Goal: Task Accomplishment & Management: Complete application form

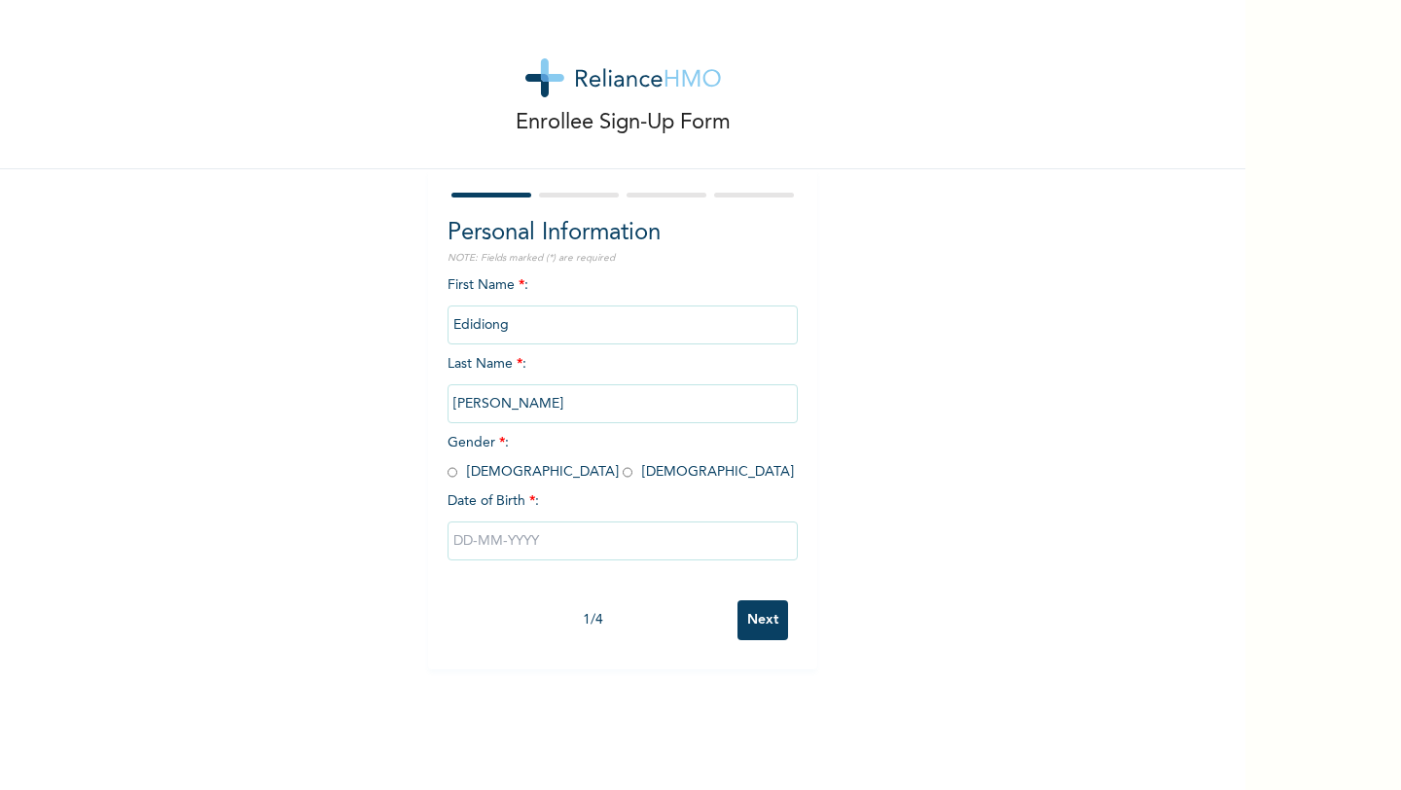
click at [623, 478] on input "radio" at bounding box center [628, 472] width 10 height 18
radio input "true"
click at [482, 538] on input "text" at bounding box center [623, 541] width 350 height 39
select select "8"
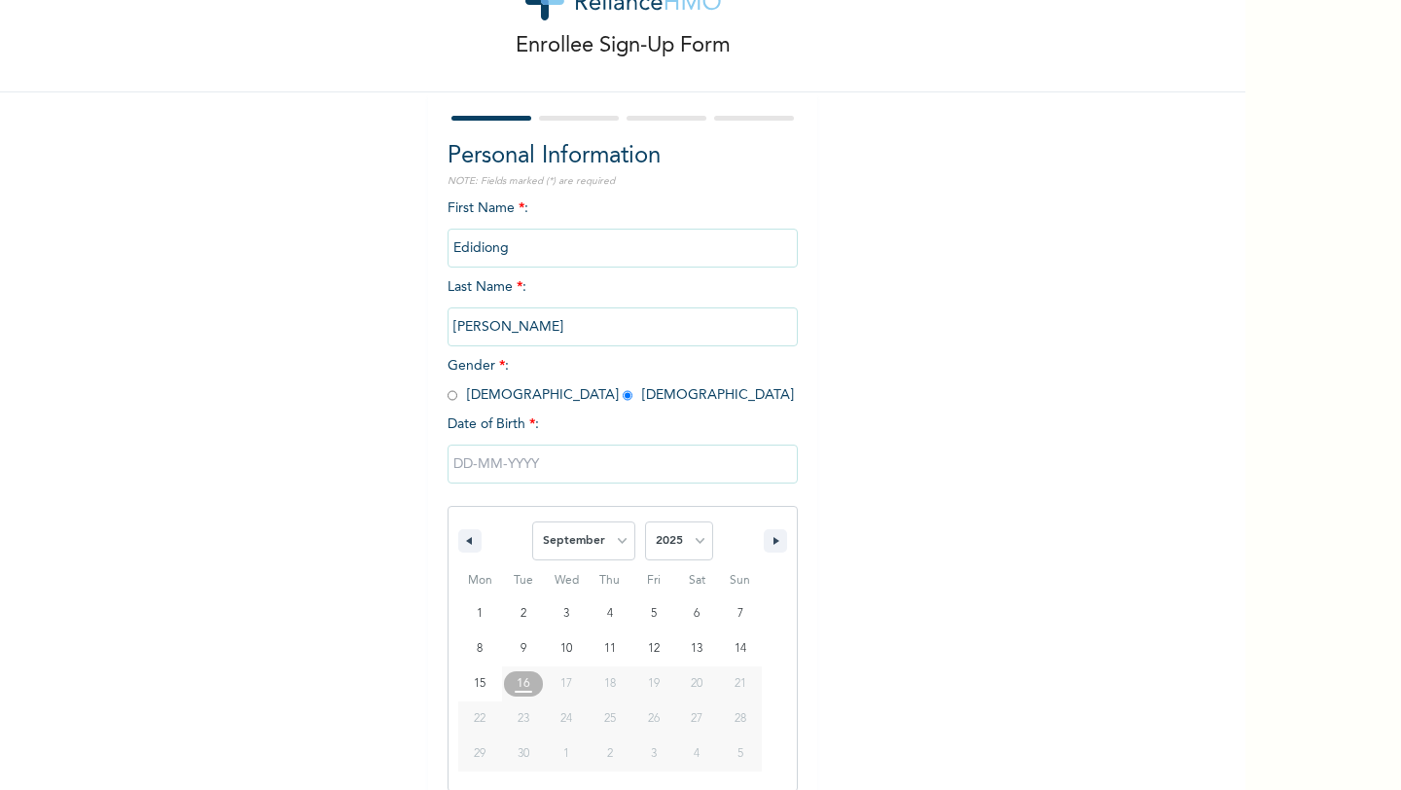
scroll to position [79, 0]
click at [688, 541] on select "2025 2024 2023 2022 2021 2020 2019 2018 2017 2016 2015 2014 2013 2012 2011 2010…" at bounding box center [679, 539] width 68 height 39
select select "2002"
click at [645, 520] on select "2025 2024 2023 2022 2021 2020 2019 2018 2017 2016 2015 2014 2013 2012 2011 2010…" at bounding box center [679, 539] width 68 height 39
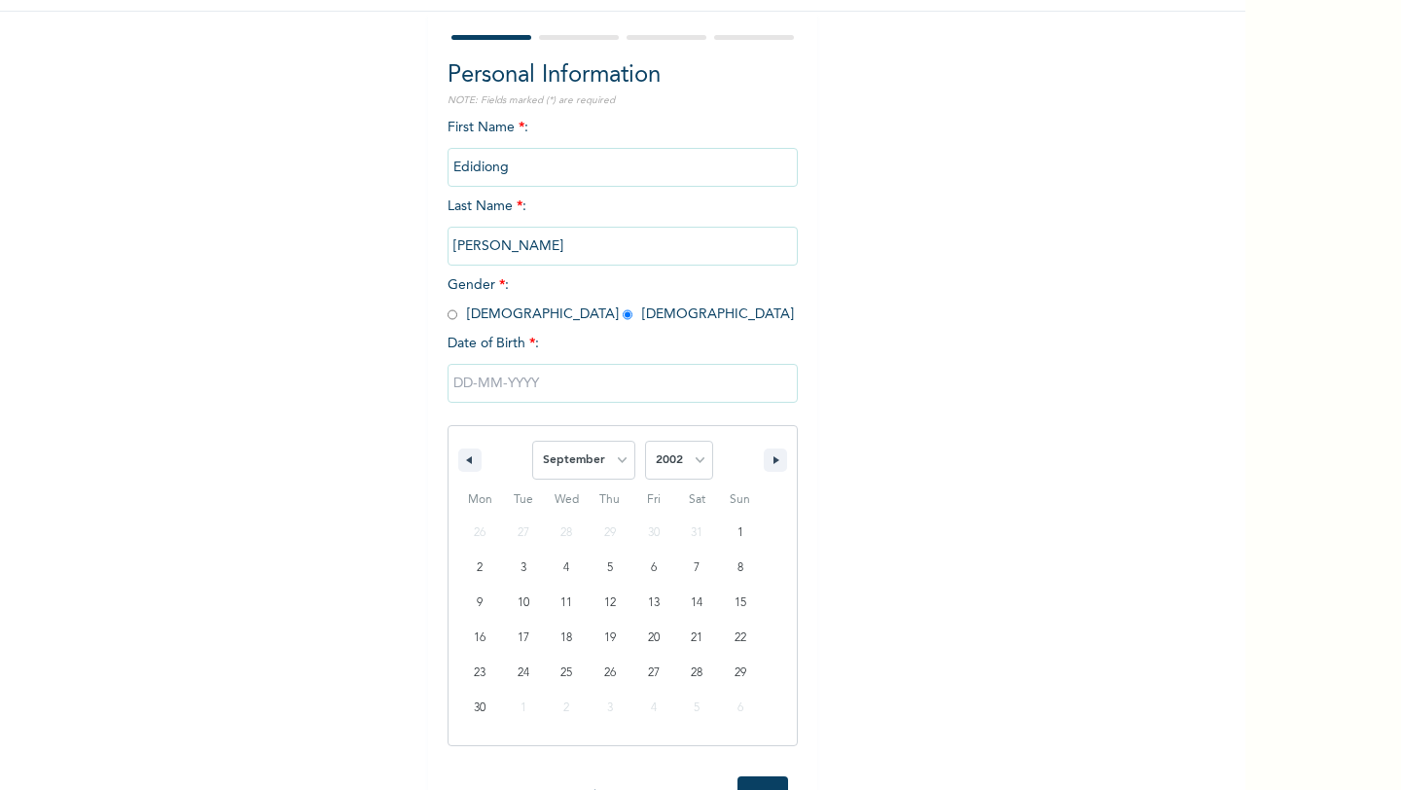
scroll to position [162, 0]
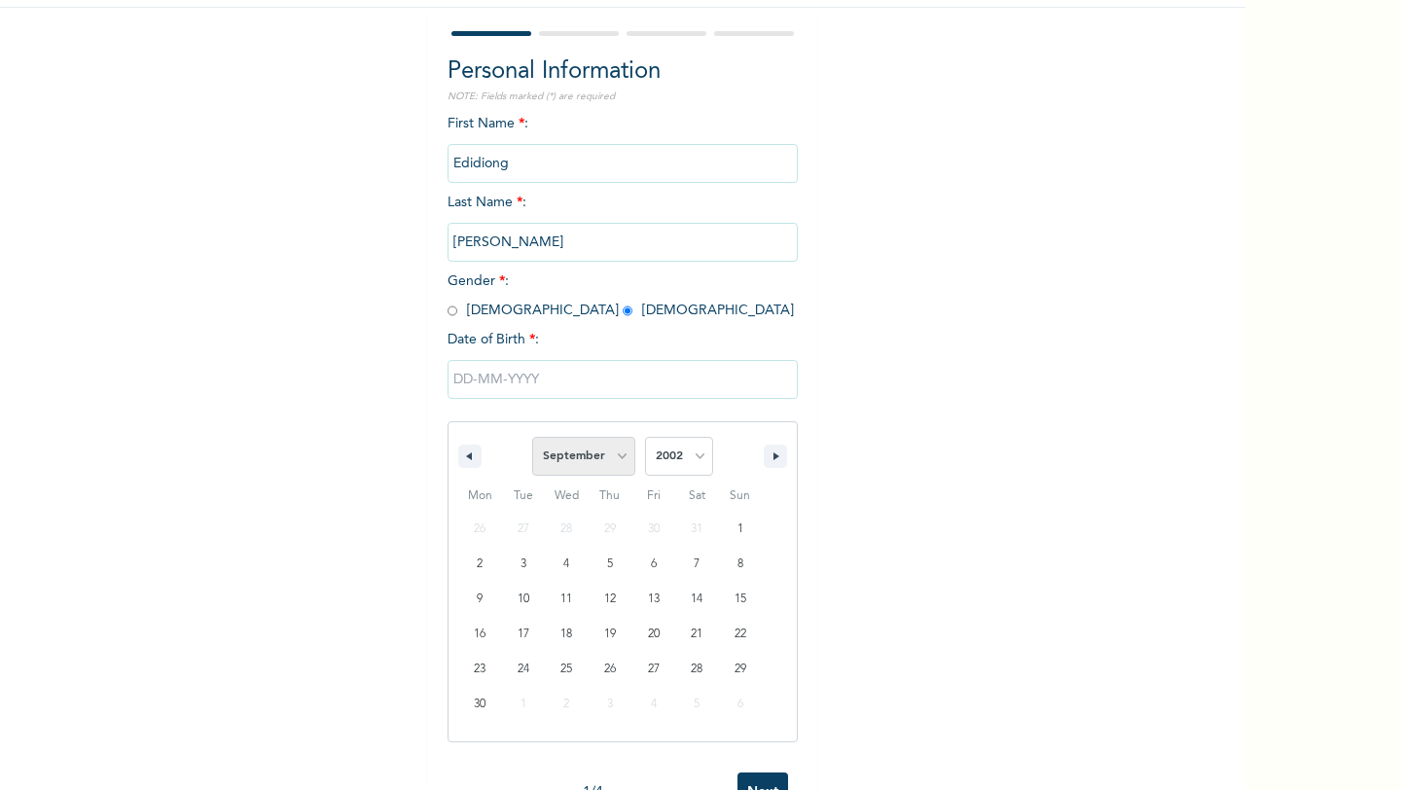
click at [601, 463] on select "January February March April May June July August September October November De…" at bounding box center [583, 456] width 103 height 39
select select "5"
click at [532, 437] on select "January February March April May June July August September October November De…" at bounding box center [583, 456] width 103 height 39
type input "[DATE]"
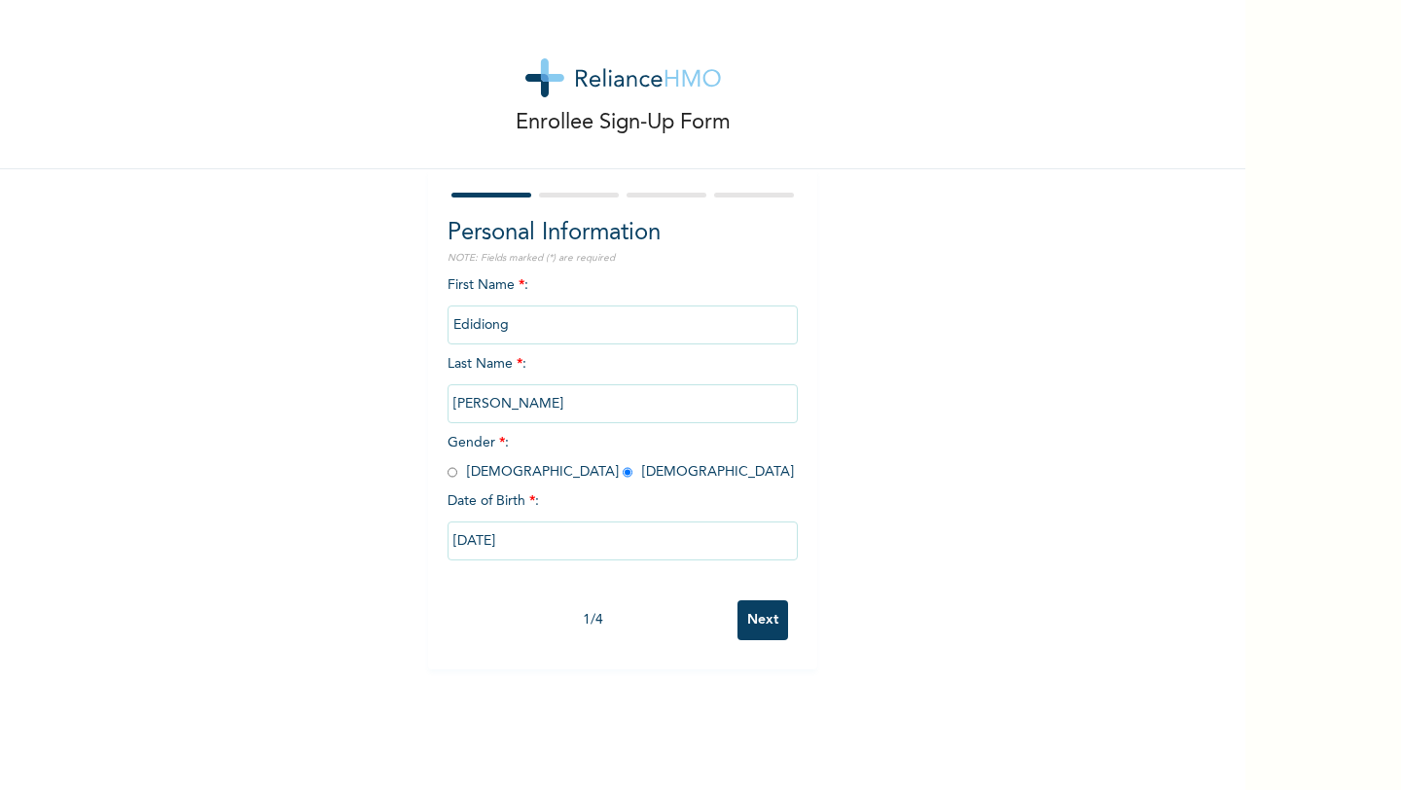
click at [760, 620] on input "Next" at bounding box center [763, 620] width 51 height 40
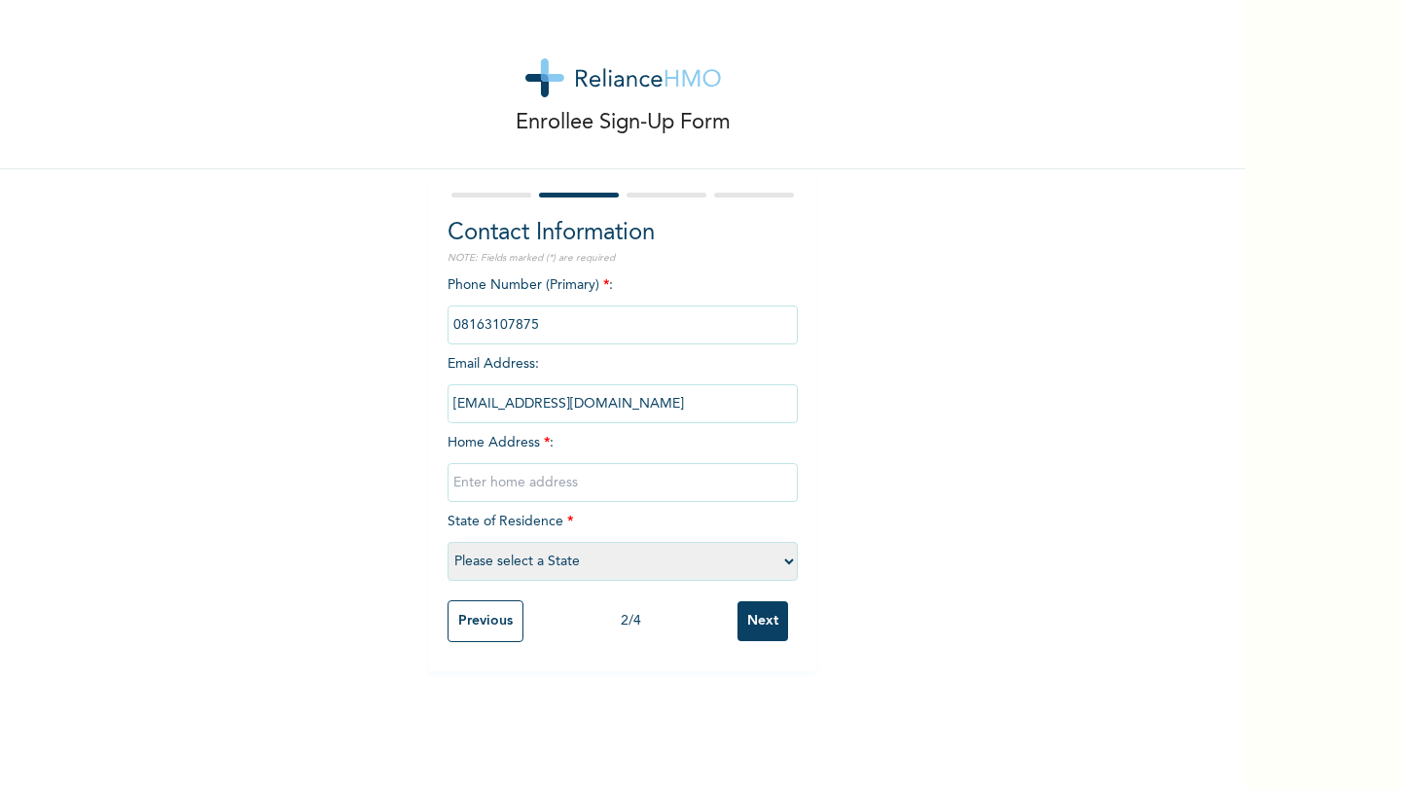
click at [503, 487] on input "text" at bounding box center [623, 482] width 350 height 39
type input "f"
type input "F3 Haggai estate 5, Tree of life, Redemption Camp, [GEOGRAPHIC_DATA]"
click at [539, 562] on select "Please select a State [PERSON_NAME] (FCT) [PERSON_NAME] Ibom [GEOGRAPHIC_DATA] …" at bounding box center [623, 561] width 350 height 39
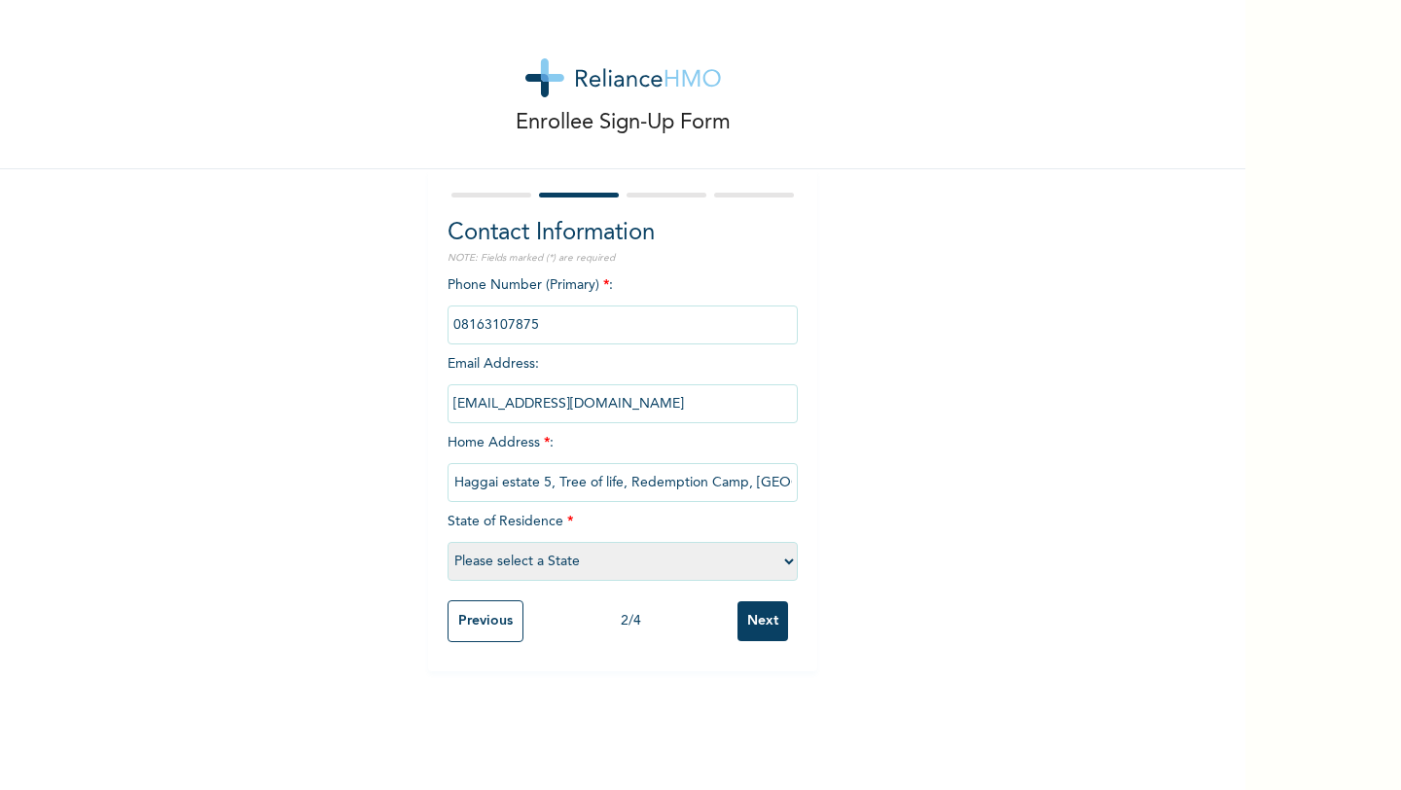
scroll to position [0, 0]
select select "28"
click at [448, 542] on select "Please select a State [PERSON_NAME] (FCT) [PERSON_NAME] Ibom [GEOGRAPHIC_DATA] …" at bounding box center [623, 561] width 350 height 39
click at [530, 480] on input "F3 Haggai estate 5, Tree of life, Redemption Camp, [GEOGRAPHIC_DATA]" at bounding box center [623, 482] width 350 height 39
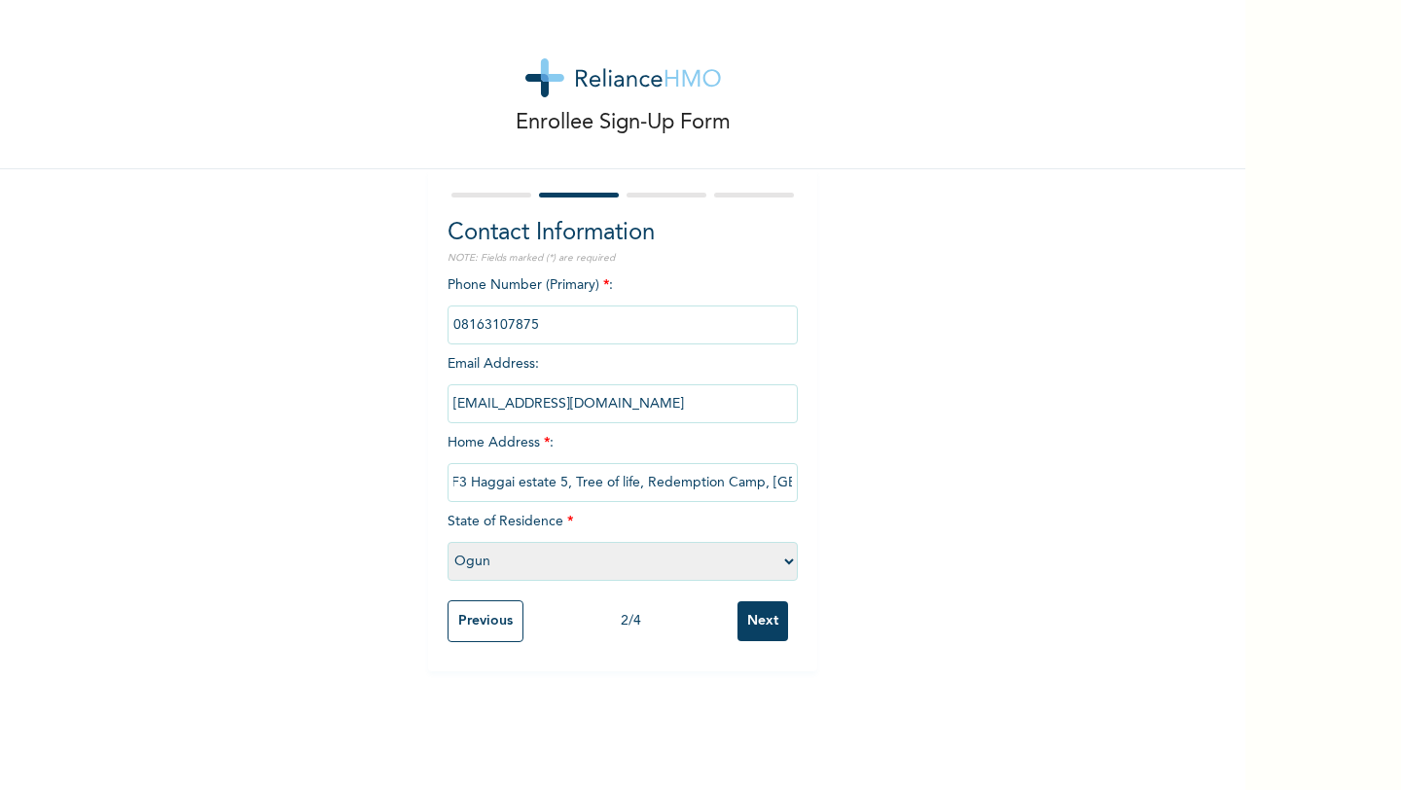
drag, startPoint x: 785, startPoint y: 481, endPoint x: 479, endPoint y: 431, distance: 310.5
click at [479, 431] on div "Phone Number (Primary) * : Email Address : [EMAIL_ADDRESS][DOMAIN_NAME] Home Ad…" at bounding box center [623, 432] width 350 height 315
type input "o"
click at [503, 486] on input "1 AlfredRewane" at bounding box center [623, 482] width 350 height 39
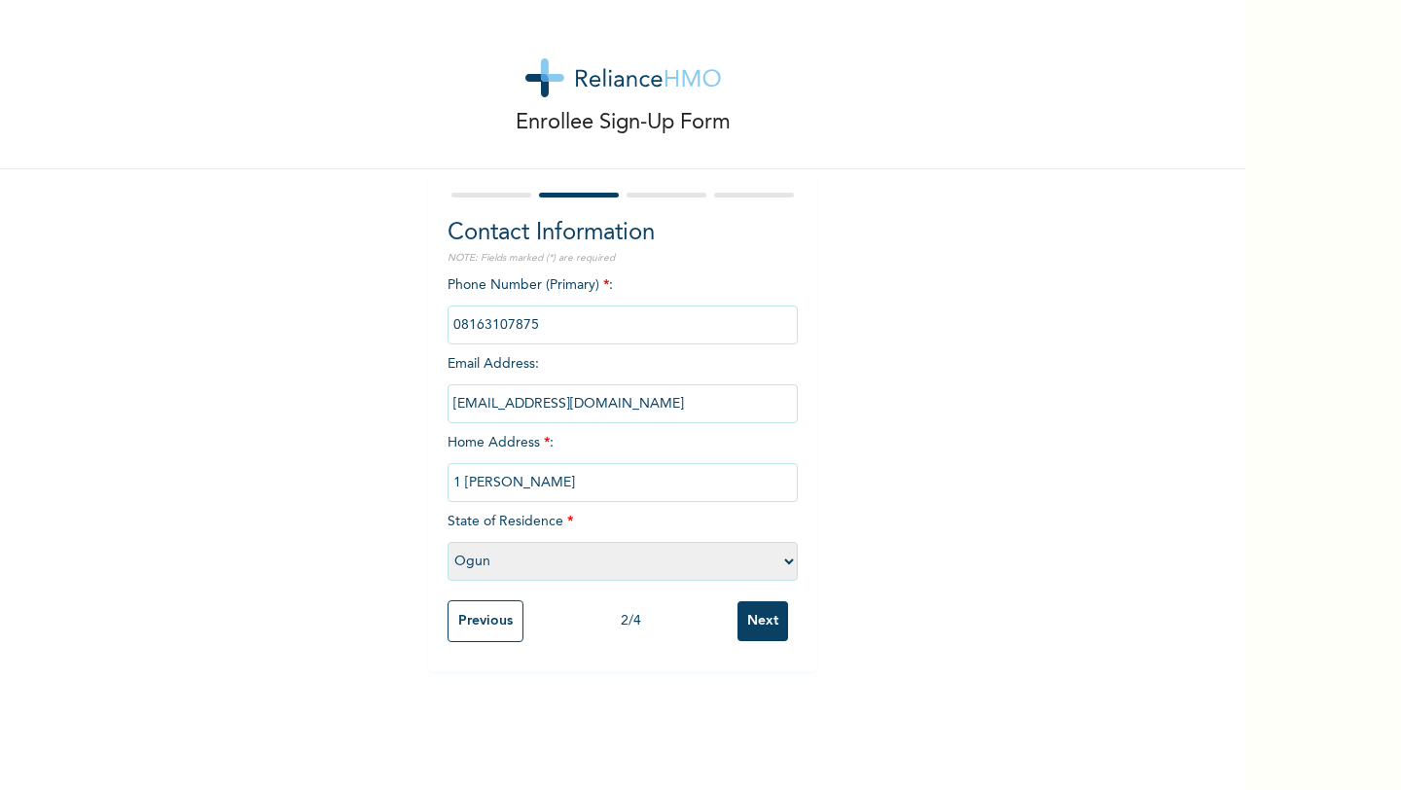
click at [556, 483] on input "1 [PERSON_NAME]" at bounding box center [623, 482] width 350 height 39
type input "[STREET_ADDRESS][PERSON_NAME]"
click at [738, 601] on input "Next" at bounding box center [763, 621] width 51 height 40
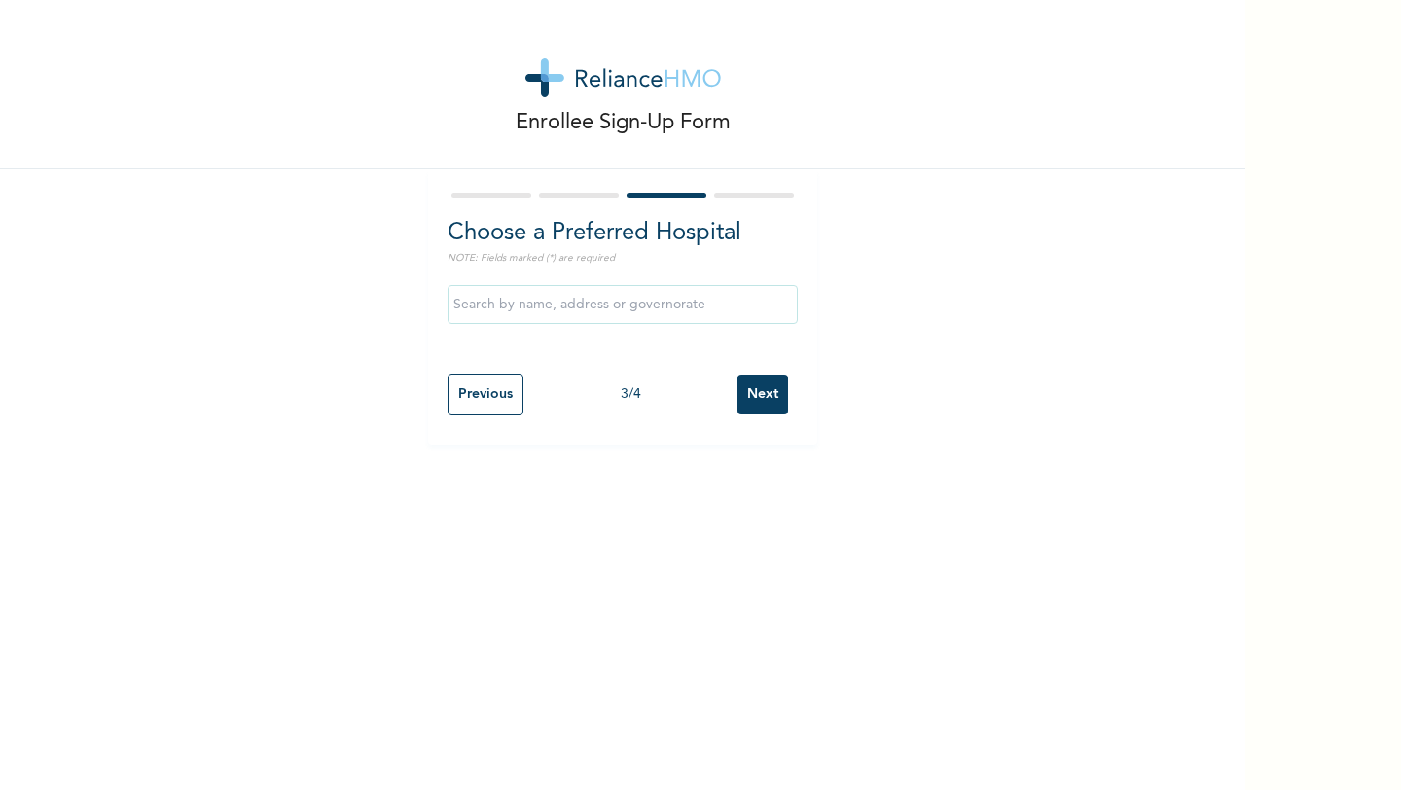
click at [484, 401] on input "Previous" at bounding box center [486, 395] width 76 height 42
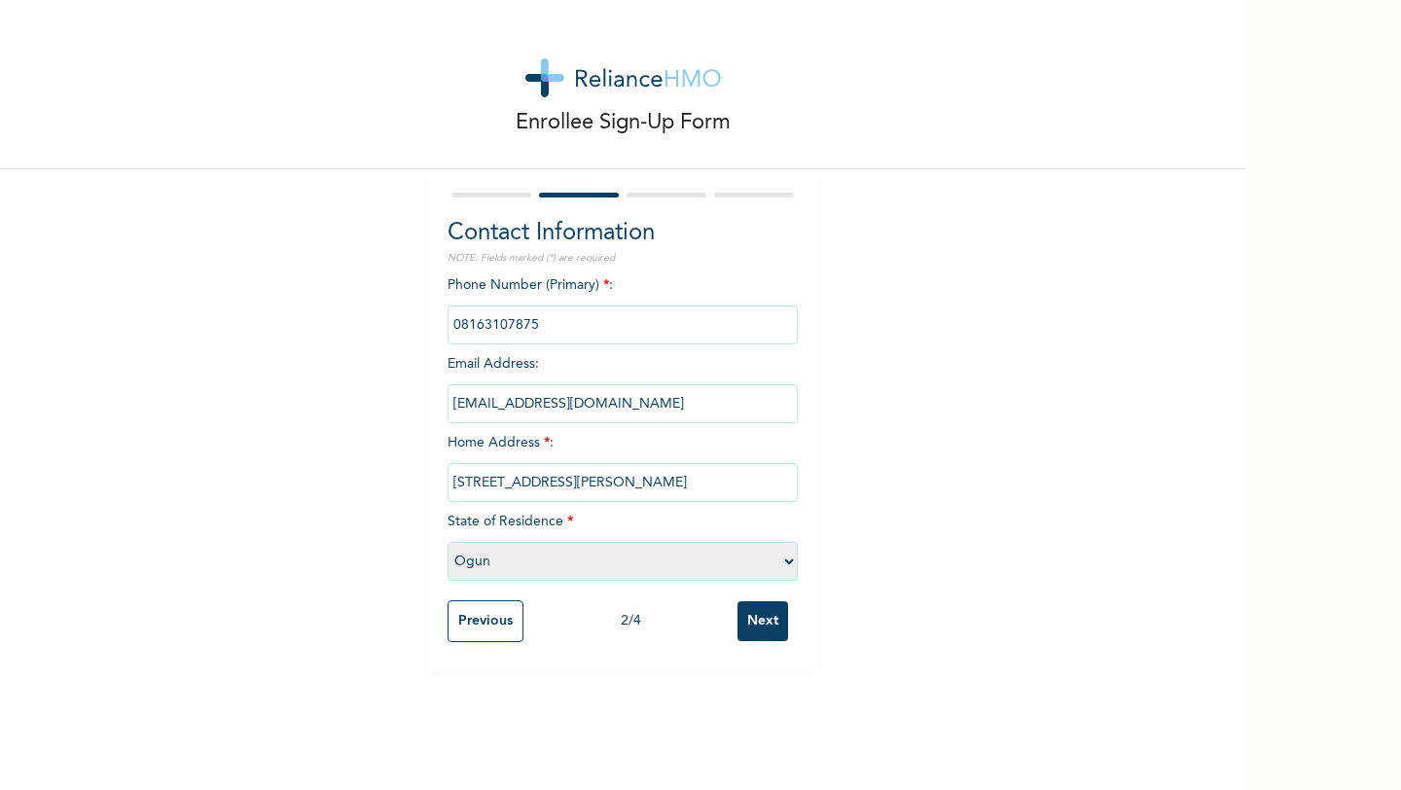
click at [562, 565] on select "Please select a State [PERSON_NAME] (FCT) [PERSON_NAME] Ibom [GEOGRAPHIC_DATA] …" at bounding box center [623, 561] width 350 height 39
select select "25"
click at [448, 542] on select "Please select a State [PERSON_NAME] (FCT) [PERSON_NAME] Ibom [GEOGRAPHIC_DATA] …" at bounding box center [623, 561] width 350 height 39
click at [683, 471] on input "[STREET_ADDRESS][PERSON_NAME]" at bounding box center [623, 482] width 350 height 39
click at [693, 468] on input "[STREET_ADDRESS][PERSON_NAME]" at bounding box center [623, 482] width 350 height 39
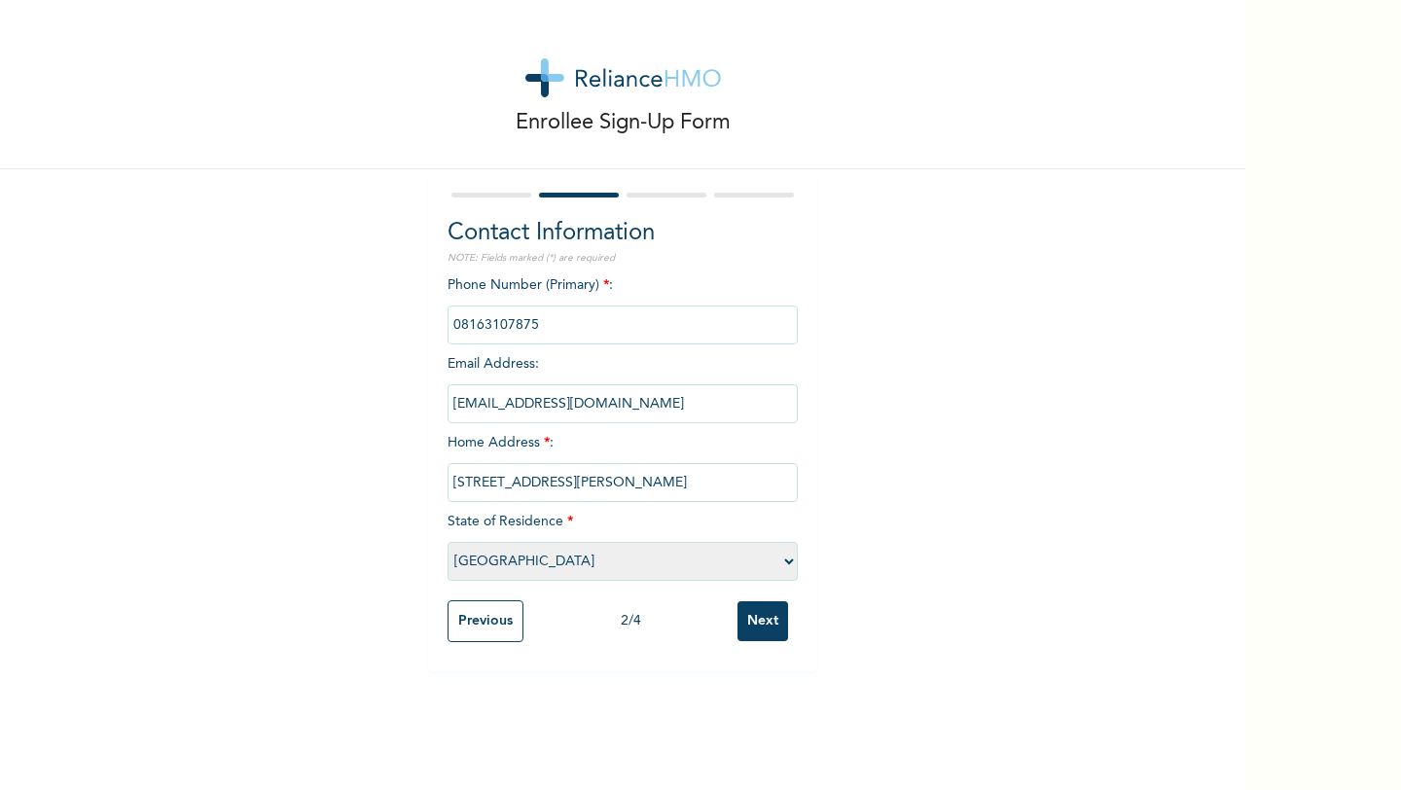
click at [693, 481] on input "[STREET_ADDRESS][PERSON_NAME]" at bounding box center [623, 482] width 350 height 39
type input "[STREET_ADDRESS][PERSON_NAME]"
click at [868, 551] on div "Enrollee Sign-Up Form Contact Information NOTE: Fields marked (*) are required …" at bounding box center [623, 335] width 1246 height 671
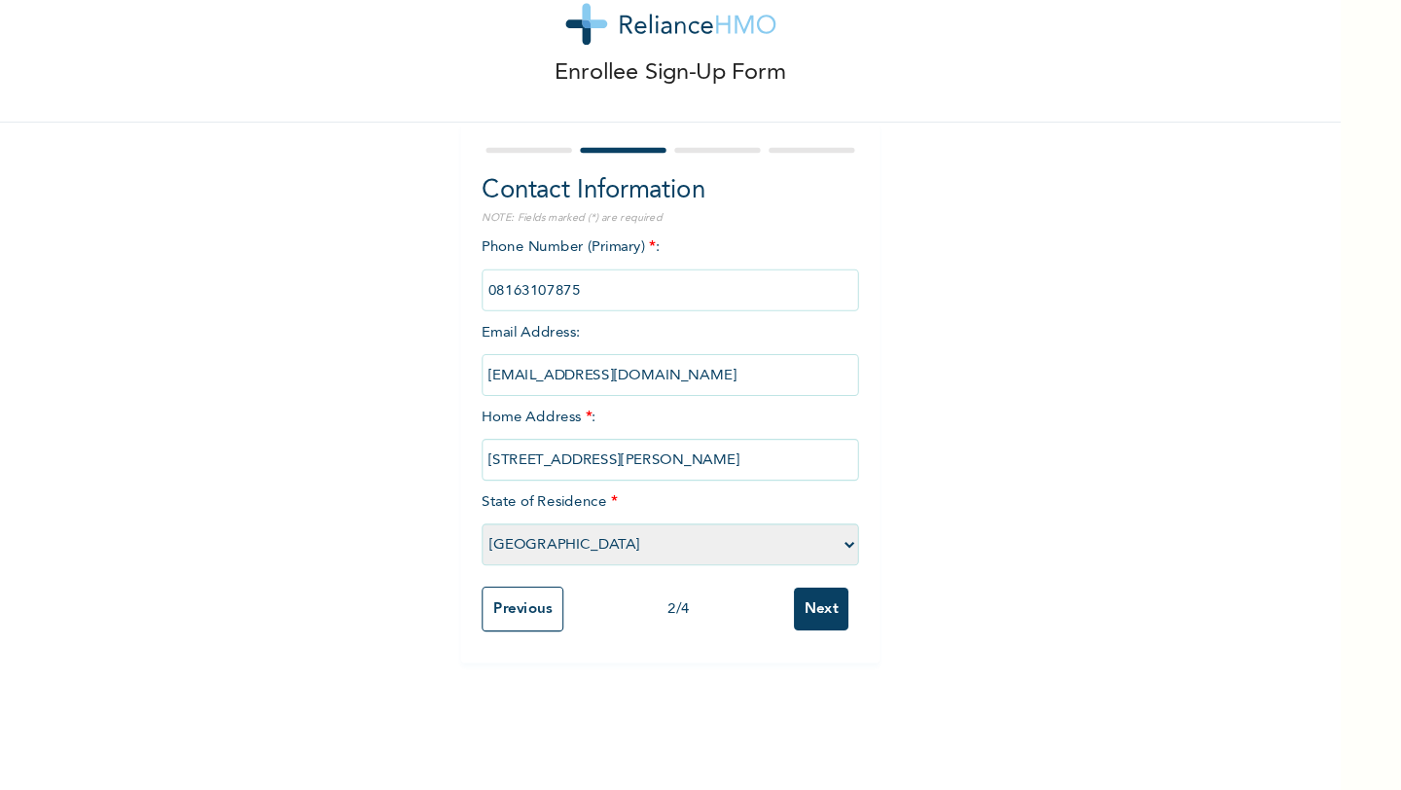
click at [773, 617] on input "Next" at bounding box center [763, 621] width 51 height 40
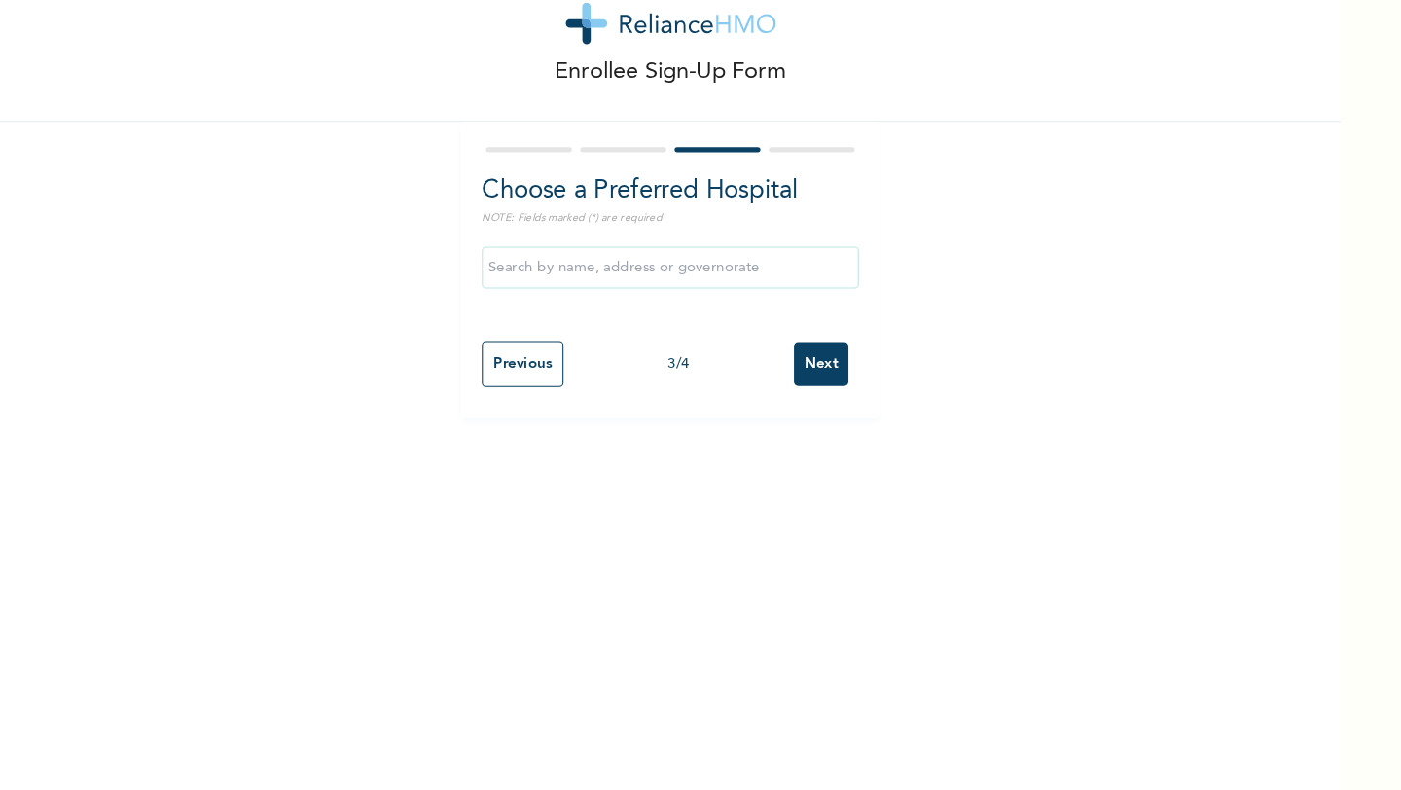
click at [564, 306] on input "text" at bounding box center [623, 304] width 350 height 39
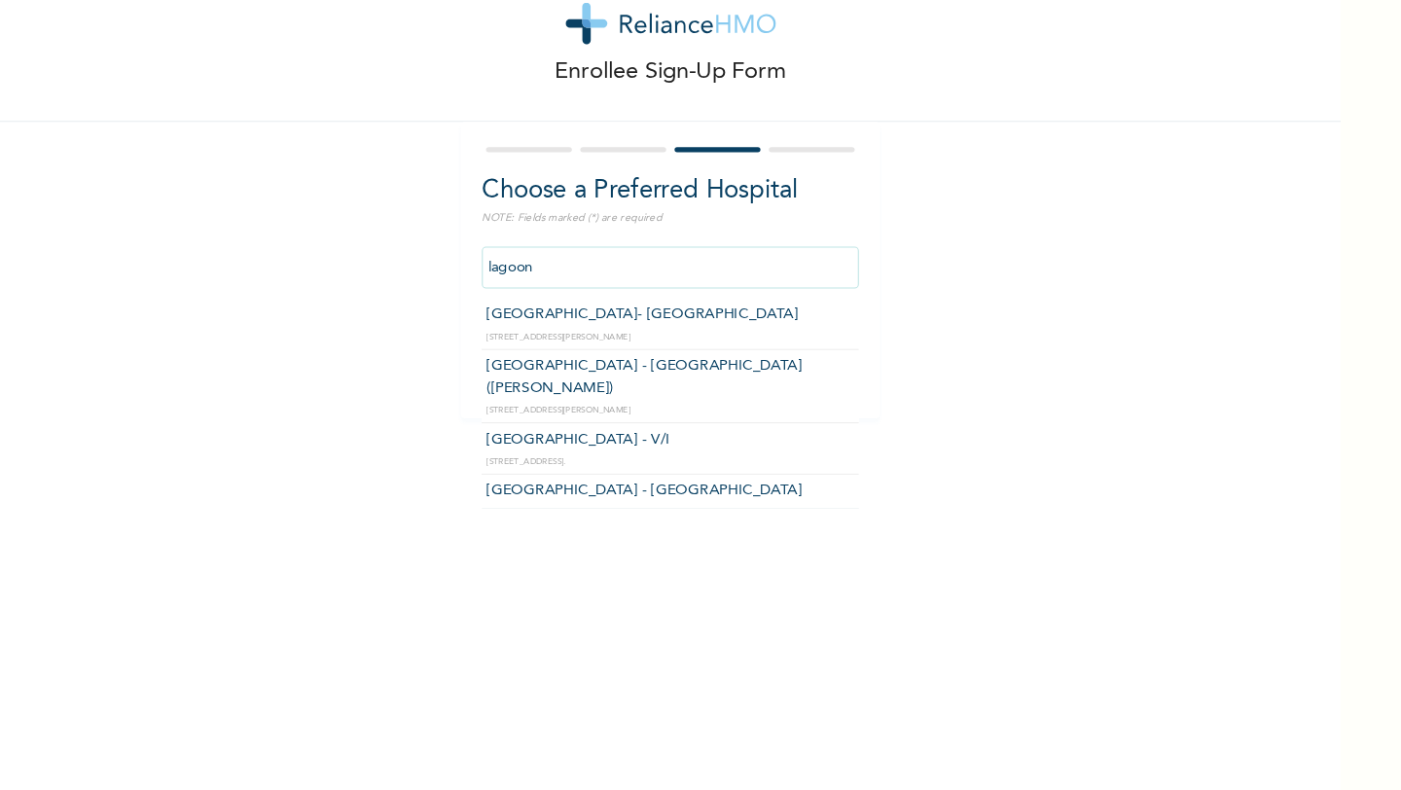
type input "[GEOGRAPHIC_DATA] - [GEOGRAPHIC_DATA]([PERSON_NAME])"
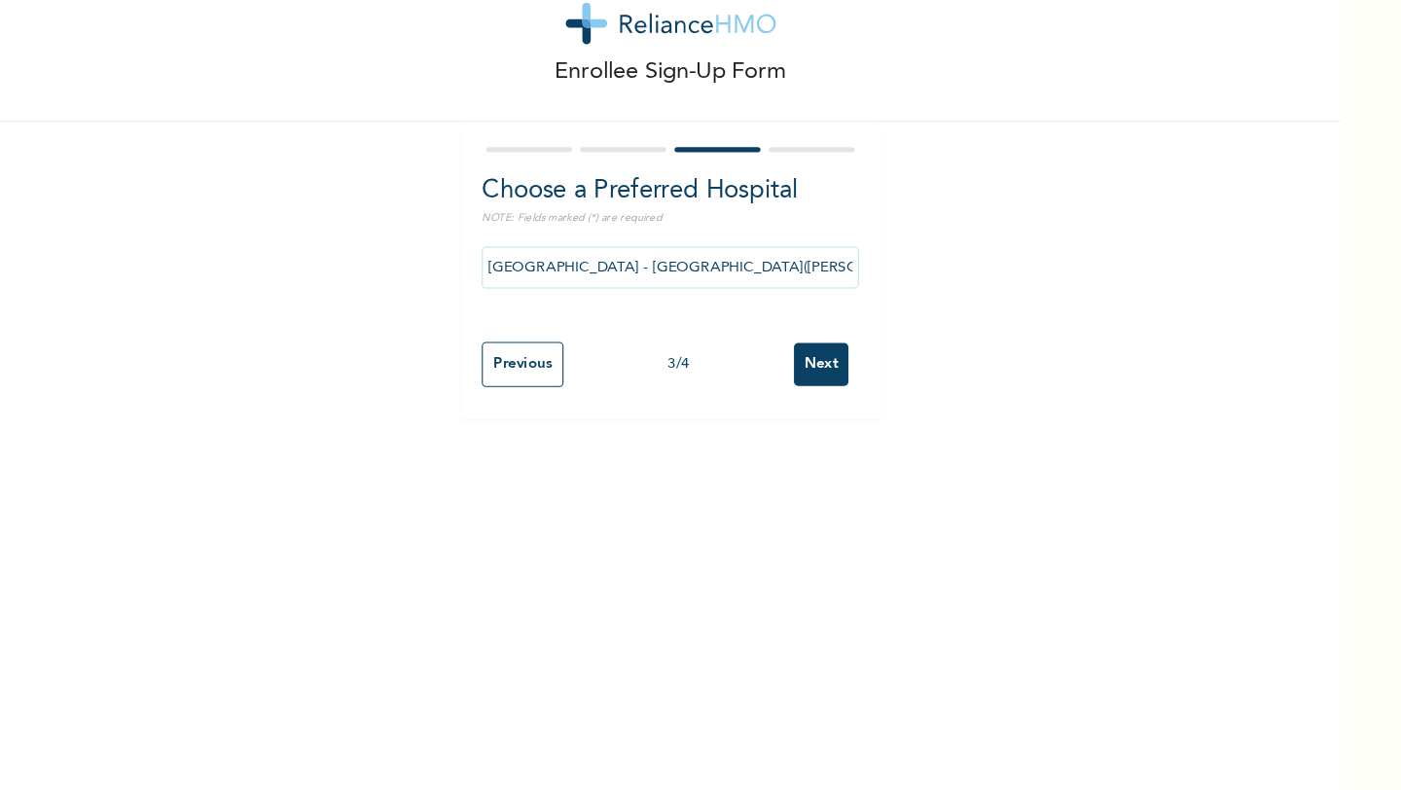
click at [760, 415] on div "Previous 3 / 4 Next" at bounding box center [623, 394] width 350 height 61
click at [757, 381] on input "Next" at bounding box center [763, 395] width 51 height 40
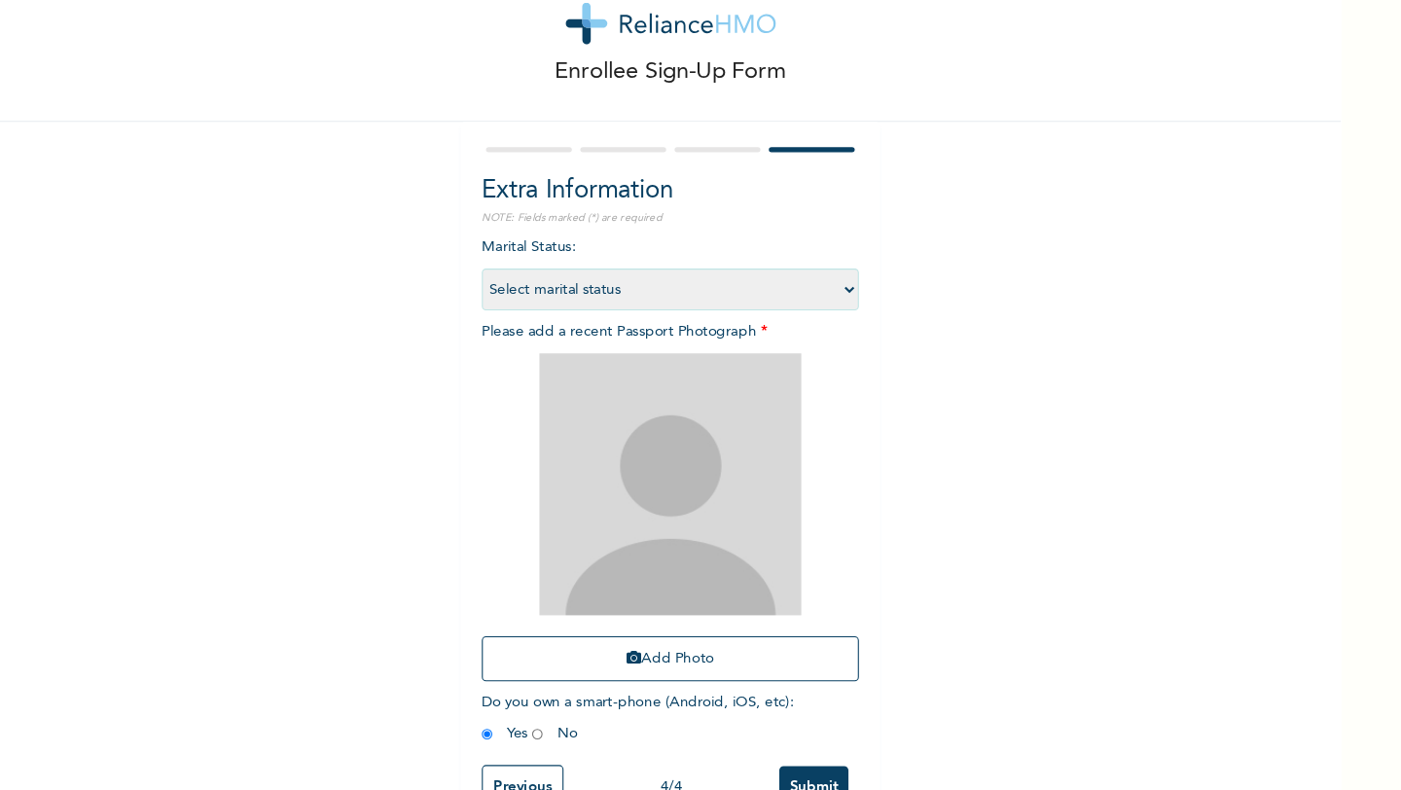
click at [627, 329] on select "Select marital status [DEMOGRAPHIC_DATA] Married [DEMOGRAPHIC_DATA] Widow/[DEMO…" at bounding box center [623, 325] width 350 height 39
select select "1"
click at [448, 306] on select "Select marital status [DEMOGRAPHIC_DATA] Married [DEMOGRAPHIC_DATA] Widow/[DEMO…" at bounding box center [623, 325] width 350 height 39
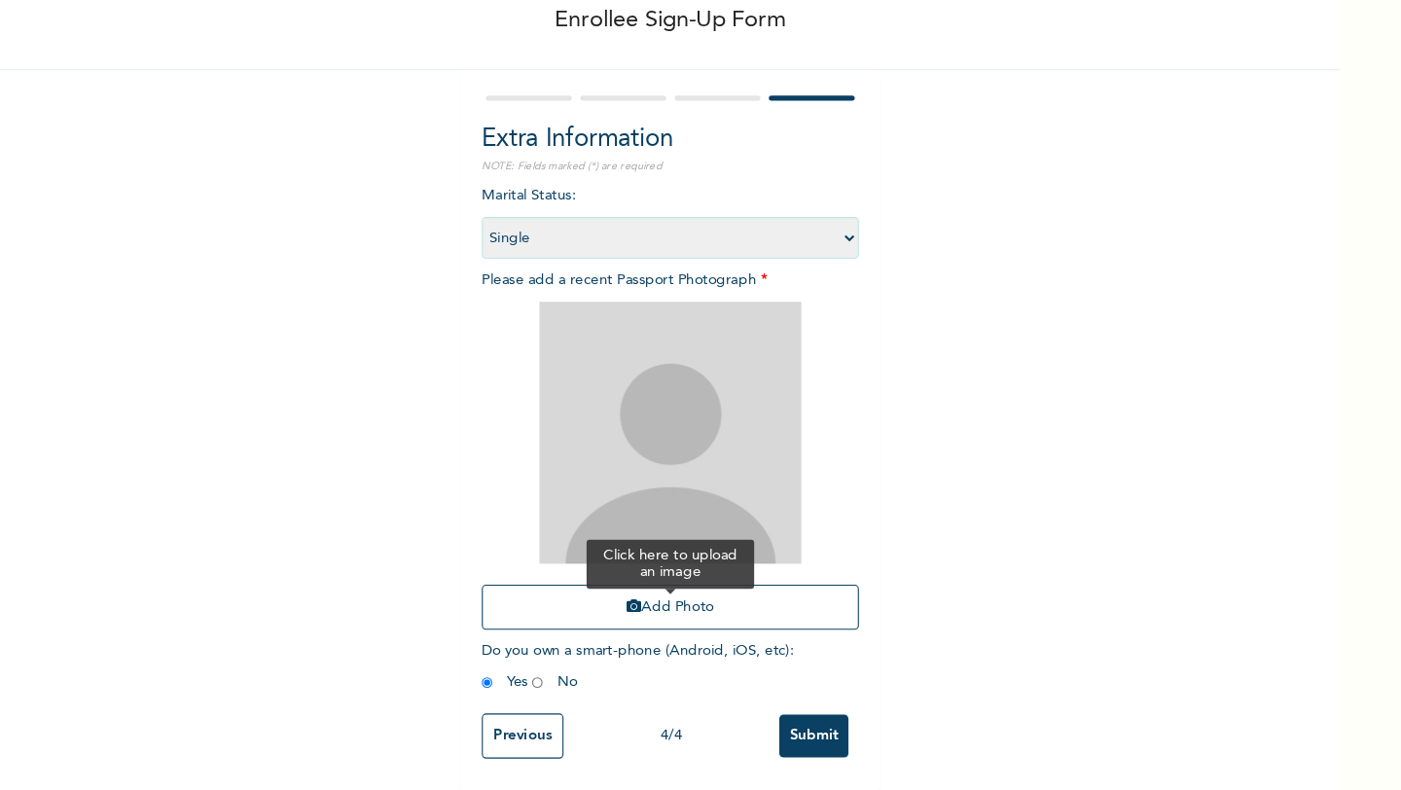
click at [594, 609] on button "Add Photo" at bounding box center [623, 620] width 350 height 42
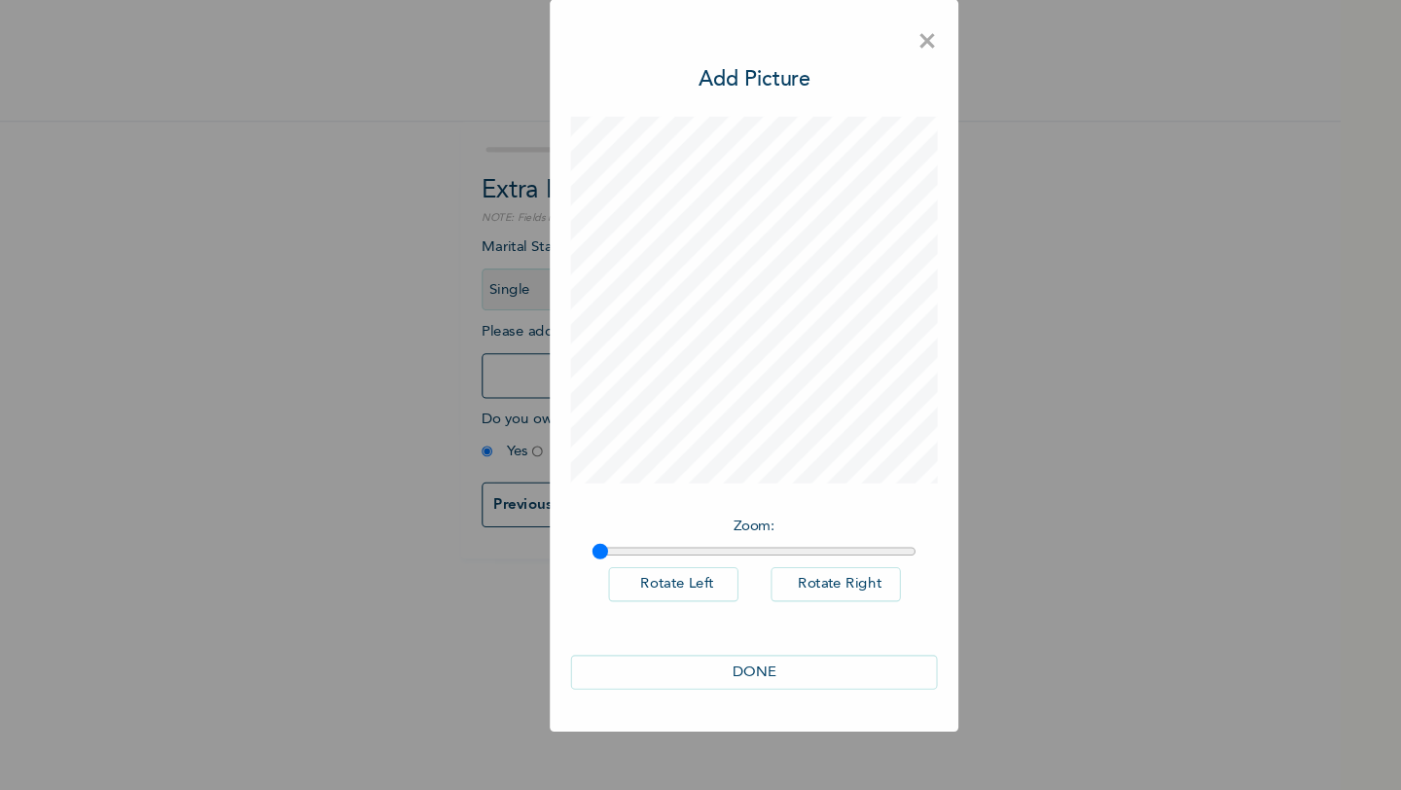
click at [684, 680] on button "DONE" at bounding box center [700, 681] width 341 height 32
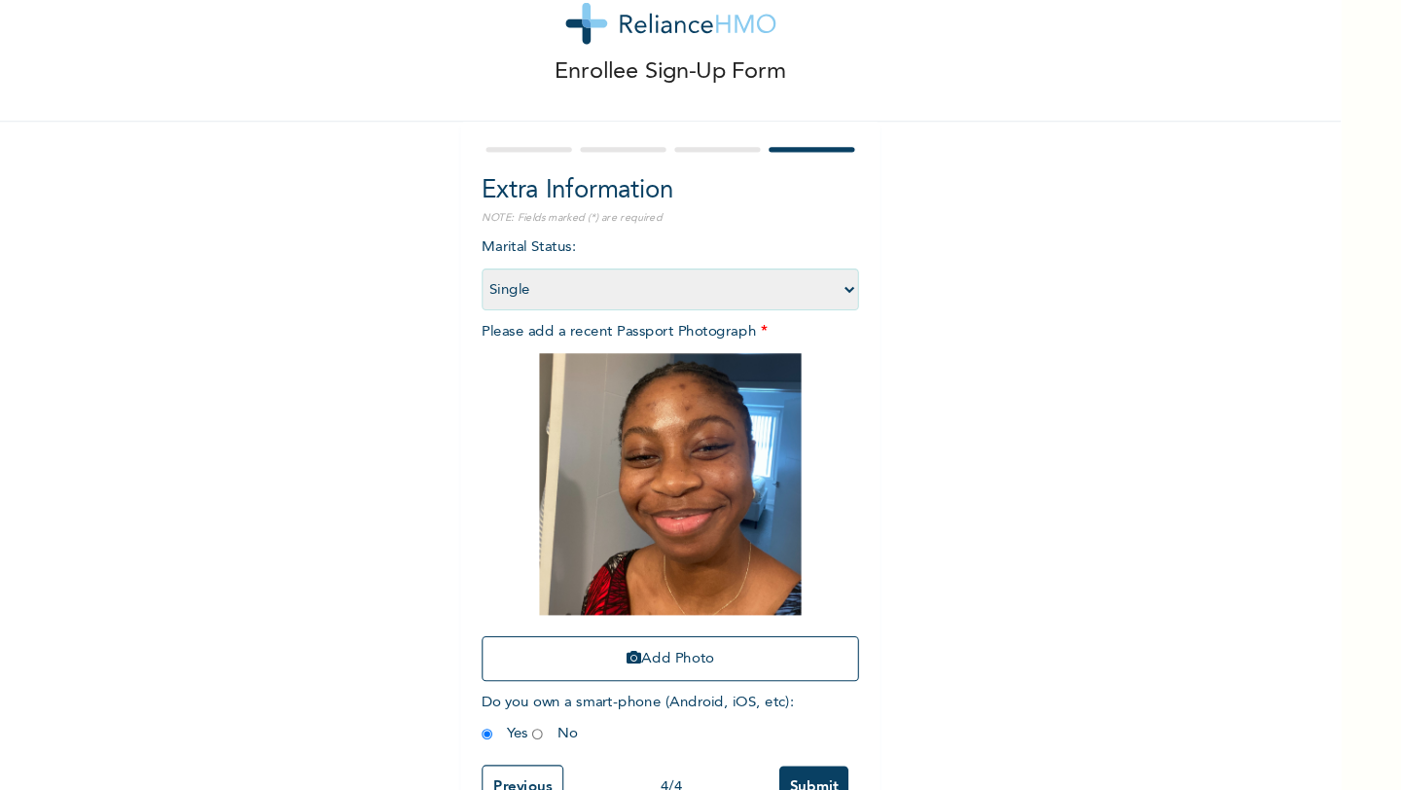
scroll to position [48, 0]
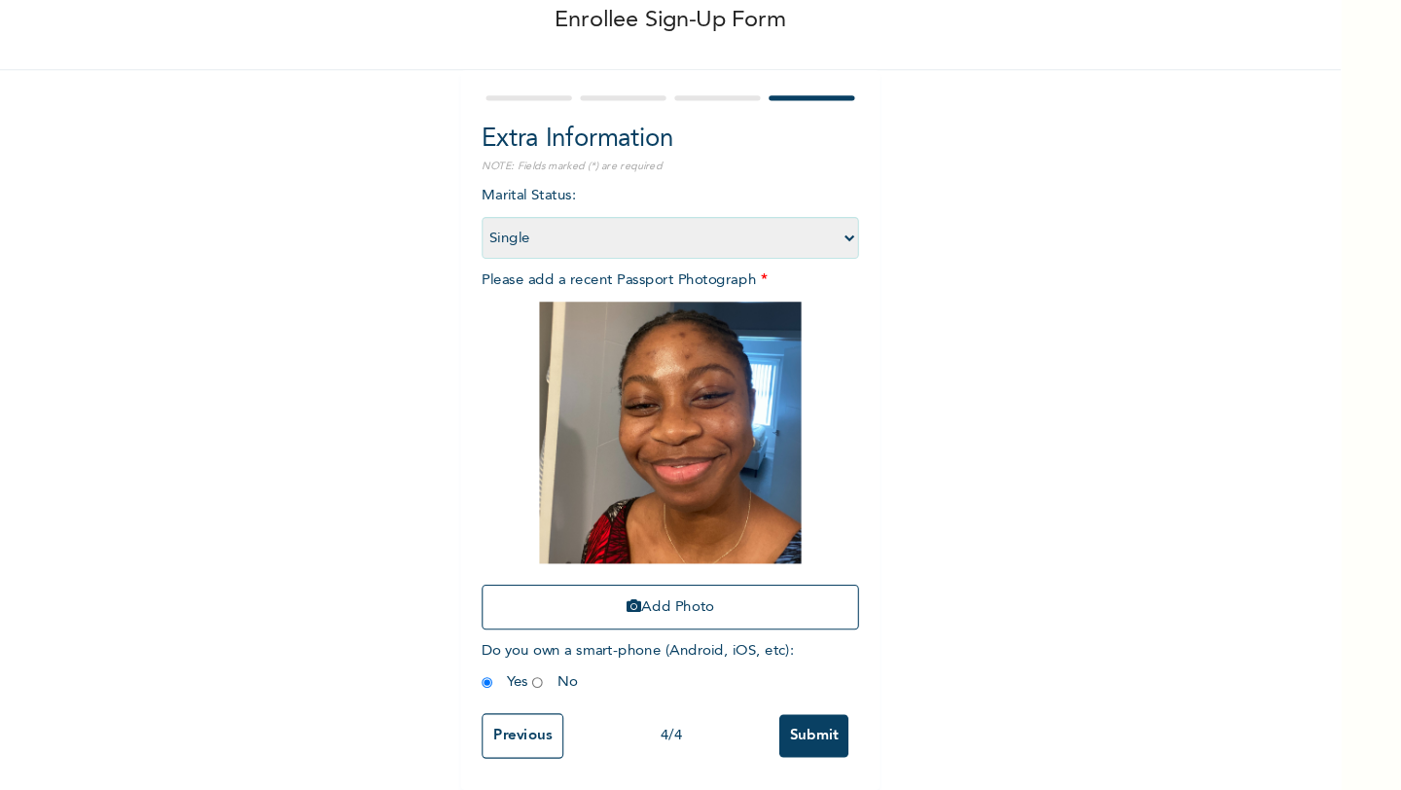
click at [758, 738] on input "Submit" at bounding box center [756, 740] width 64 height 40
